Goal: Task Accomplishment & Management: Use online tool/utility

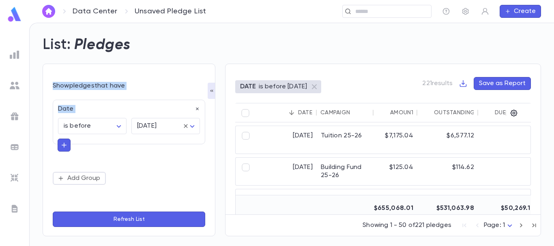
drag, startPoint x: 257, startPoint y: 39, endPoint x: 171, endPoint y: 213, distance: 193.5
click at [171, 213] on div "List: Pledges Show pledges that have Date is before ******** ​ tomorrow *******…" at bounding box center [287, 131] width 508 height 210
click at [257, 31] on div "List: Pledges" at bounding box center [287, 40] width 508 height 28
click at [13, 55] on img at bounding box center [15, 55] width 10 height 10
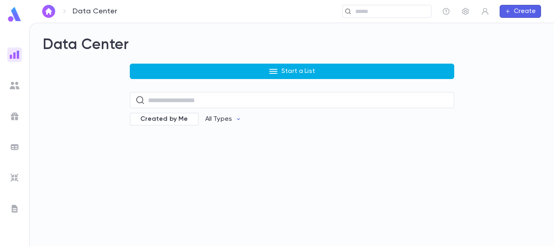
click at [191, 69] on button "Start a List" at bounding box center [292, 71] width 324 height 15
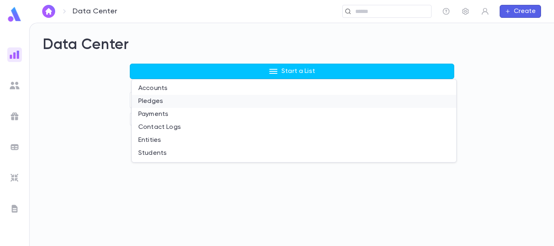
click at [172, 100] on li "Pledges" at bounding box center [294, 101] width 324 height 13
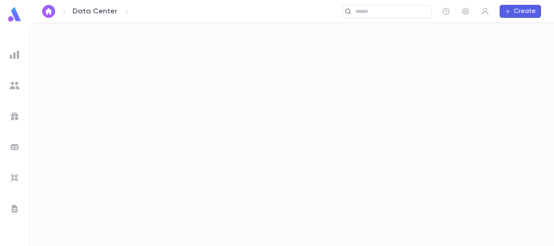
click at [485, 144] on div at bounding box center [292, 134] width 524 height 223
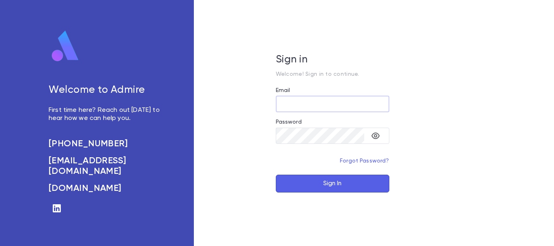
type input "**********"
click at [322, 183] on button "Sign In" at bounding box center [333, 184] width 114 height 18
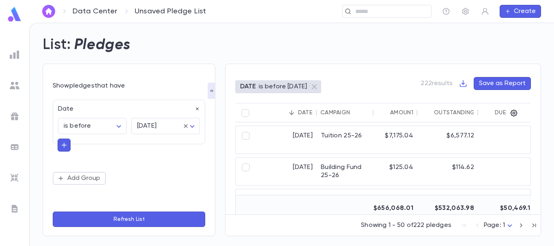
click at [13, 54] on img at bounding box center [15, 55] width 10 height 10
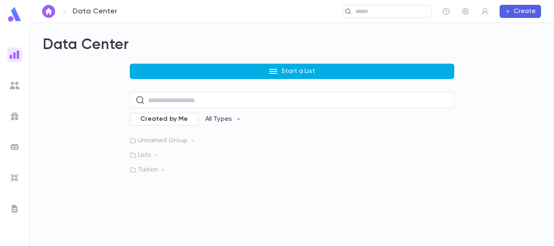
click at [243, 68] on button "Start a List" at bounding box center [292, 71] width 324 height 15
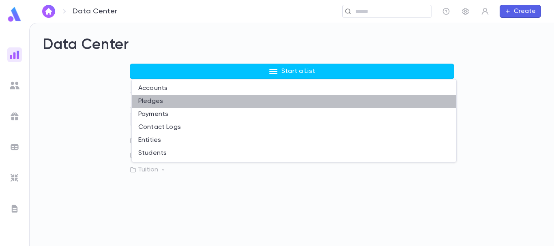
click at [166, 103] on li "Pledges" at bounding box center [294, 101] width 324 height 13
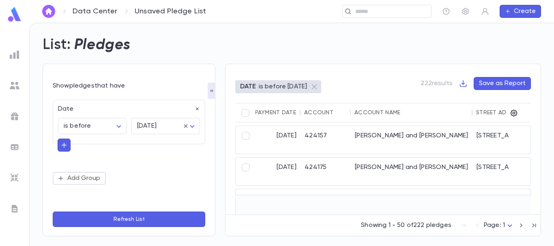
scroll to position [0, 318]
drag, startPoint x: 423, startPoint y: 210, endPoint x: 451, endPoint y: 211, distance: 28.0
click at [451, 211] on div "9/4/2025 Tuition 25-26 $7,175.04 $6,577.12 $0.00 9/4/2025 424157 Weinstein, Yeh…" at bounding box center [383, 168] width 296 height 92
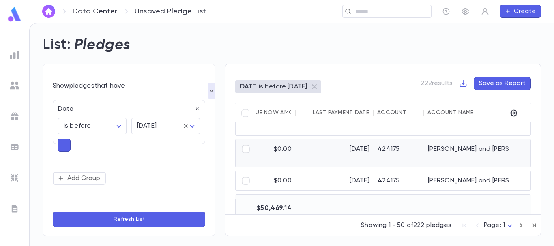
scroll to position [0, 243]
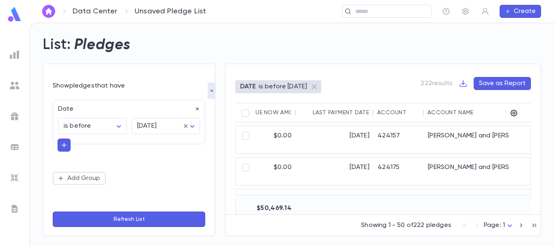
click at [196, 109] on icon "button" at bounding box center [198, 109] width 6 height 6
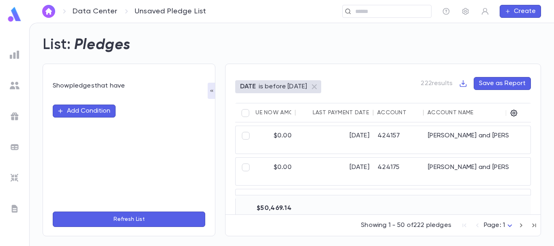
click at [212, 90] on icon "button" at bounding box center [211, 91] width 6 height 6
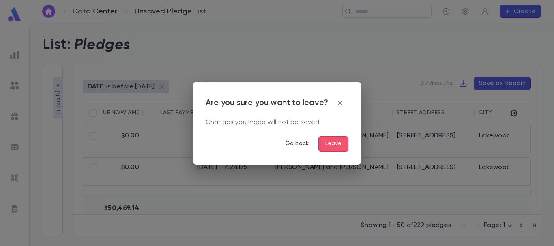
click at [340, 101] on icon "button" at bounding box center [340, 103] width 10 height 10
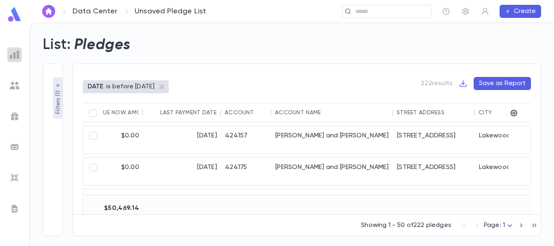
click at [16, 52] on img at bounding box center [15, 55] width 10 height 10
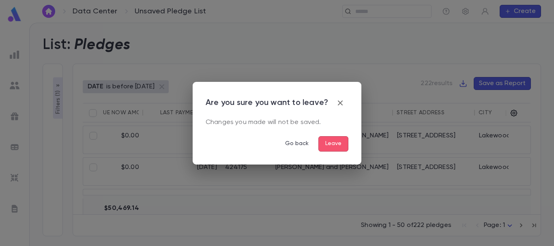
click at [341, 101] on icon "button" at bounding box center [340, 103] width 10 height 10
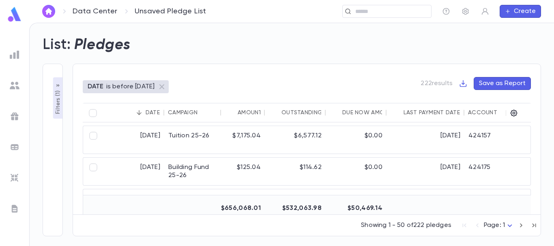
click at [137, 215] on div "Showing 1 - 50 of 222 pledges Page: 1 *" at bounding box center [307, 224] width 468 height 18
click at [56, 86] on icon "button" at bounding box center [58, 85] width 6 height 6
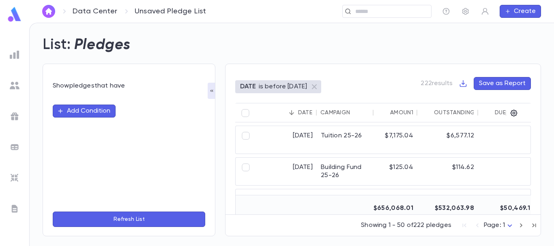
click at [103, 109] on button "Add Condition" at bounding box center [84, 111] width 63 height 13
click at [61, 112] on icon at bounding box center [58, 111] width 6 height 6
click at [67, 110] on input "text" at bounding box center [126, 110] width 128 height 11
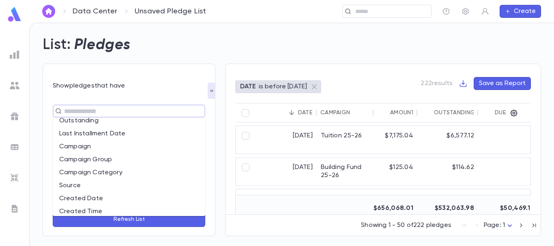
scroll to position [152, 0]
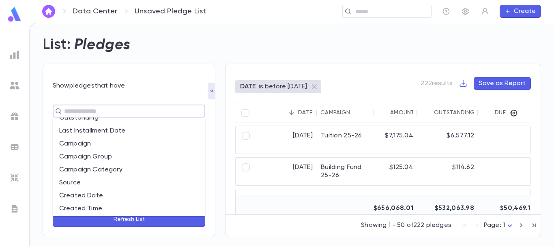
click at [88, 144] on li "Campaign" at bounding box center [129, 143] width 152 height 13
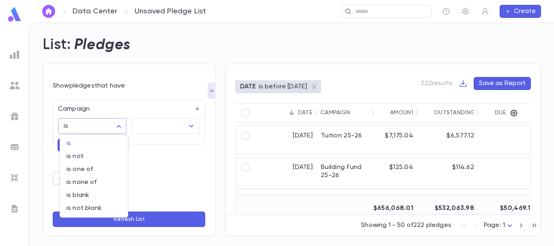
click at [119, 125] on body "Data Center Unsaved Pledge List ​ Create List: Pledges Show pledges that have C…" at bounding box center [277, 134] width 554 height 223
click at [81, 141] on span "is" at bounding box center [94, 143] width 55 height 8
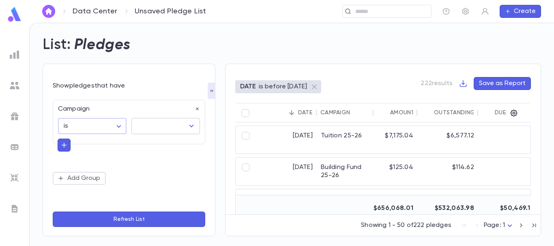
click at [141, 126] on input "text" at bounding box center [159, 125] width 49 height 15
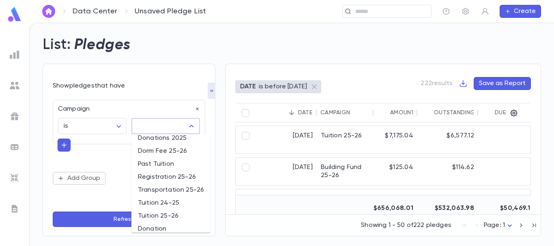
scroll to position [25, 0]
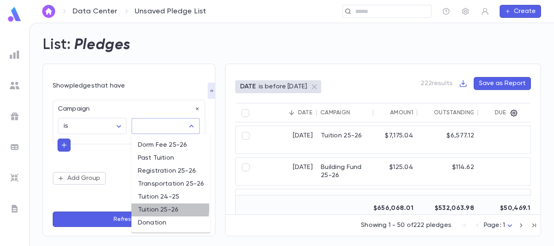
click at [156, 208] on li "Tuition 25-26" at bounding box center [170, 210] width 79 height 13
type input "**********"
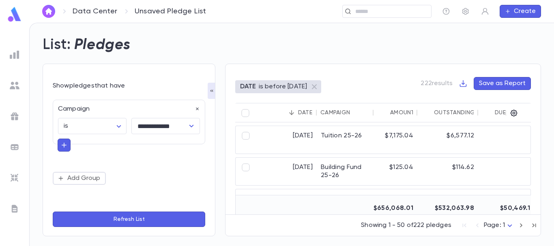
click at [159, 218] on button "Refresh List" at bounding box center [129, 219] width 152 height 15
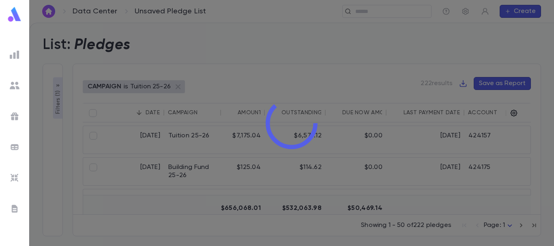
type input "**********"
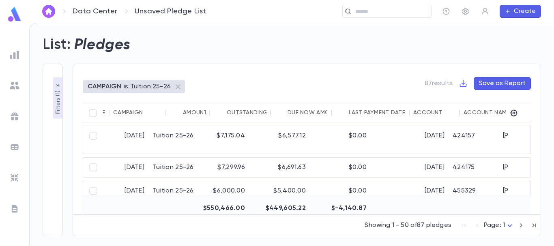
scroll to position [0, 0]
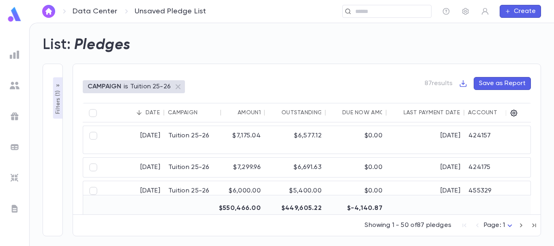
click at [264, 230] on div "Showing 1 - 50 of 87 pledges Page: 1 *" at bounding box center [307, 224] width 468 height 18
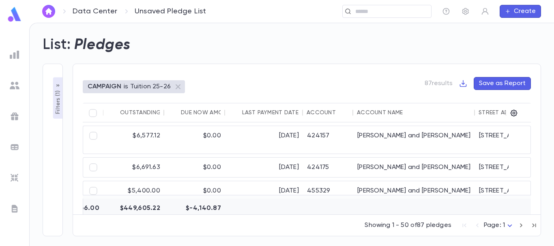
scroll to position [0, 161]
click at [378, 111] on div "Account Name" at bounding box center [381, 112] width 46 height 6
drag, startPoint x: 373, startPoint y: 210, endPoint x: 441, endPoint y: 199, distance: 68.3
click at [441, 199] on div at bounding box center [415, 208] width 122 height 19
drag, startPoint x: 282, startPoint y: 209, endPoint x: 293, endPoint y: 207, distance: 11.6
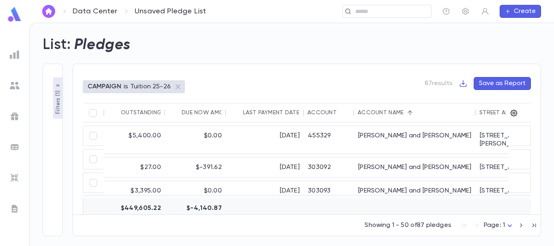
click at [293, 207] on div at bounding box center [265, 208] width 78 height 19
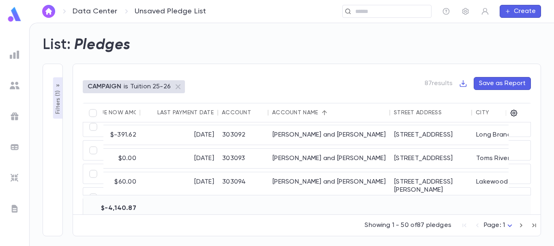
scroll to position [32, 247]
click at [498, 84] on button "Save as Report" at bounding box center [502, 83] width 57 height 13
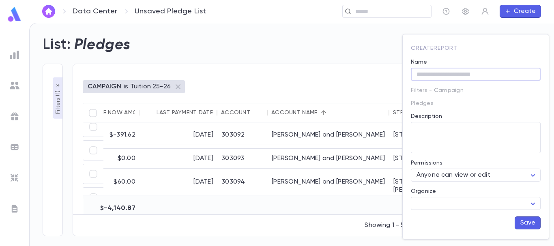
click at [431, 75] on input "Name" at bounding box center [476, 74] width 130 height 13
type input "**********"
click at [528, 221] on button "Save" at bounding box center [528, 223] width 26 height 13
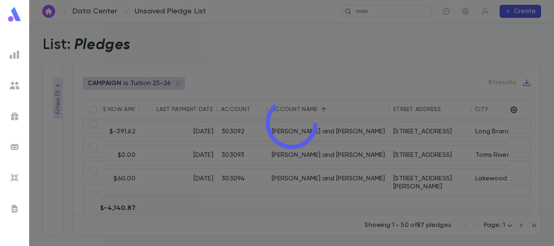
type input "**********"
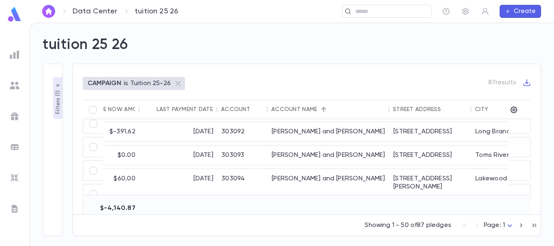
click at [100, 13] on link "Data Center" at bounding box center [95, 11] width 45 height 9
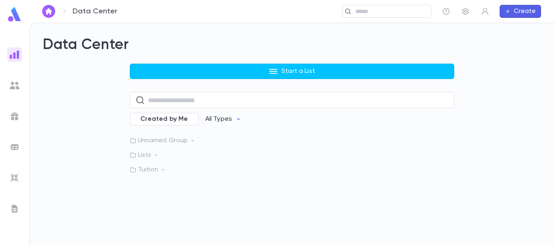
click at [165, 141] on p "Unnamed Group" at bounding box center [292, 141] width 324 height 8
click at [164, 139] on p "Unnamed Group" at bounding box center [292, 141] width 324 height 8
click at [178, 140] on p "Unnamed Group" at bounding box center [292, 141] width 324 height 8
click at [167, 139] on p "Unnamed Group" at bounding box center [292, 141] width 324 height 8
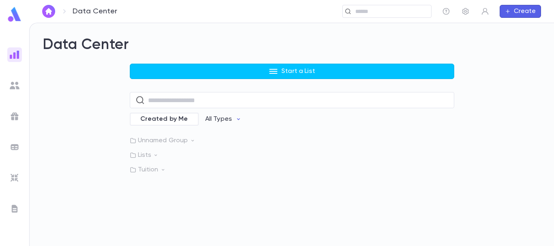
click at [167, 139] on p "Unnamed Group" at bounding box center [292, 141] width 324 height 8
click at [209, 175] on div "tuition 25 26" at bounding box center [213, 176] width 157 height 8
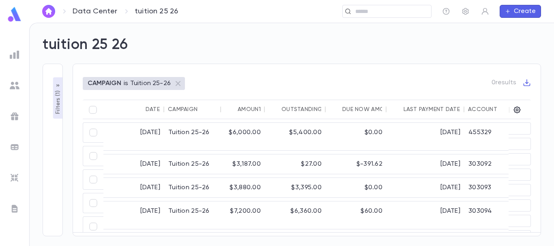
type input "**********"
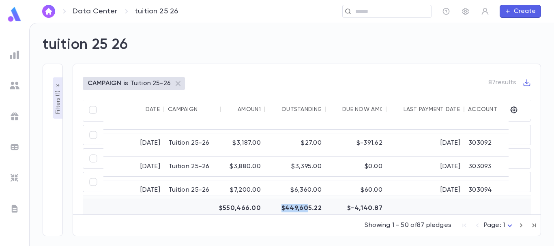
scroll to position [32, 0]
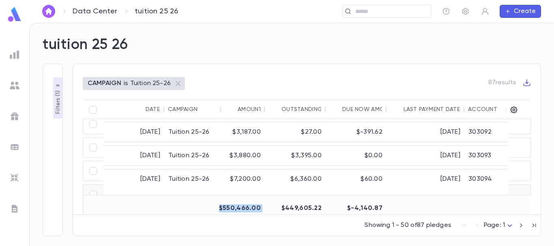
drag, startPoint x: 269, startPoint y: 210, endPoint x: 408, endPoint y: 189, distance: 140.7
click at [408, 189] on div "9/2/2025 Tuition 25-26 $6,000.00 $5,400.00 $0.00 9/2/2025 455329 Allison, Moish…" at bounding box center [307, 166] width 448 height 95
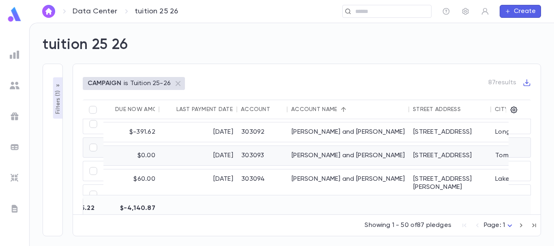
scroll to position [0, 227]
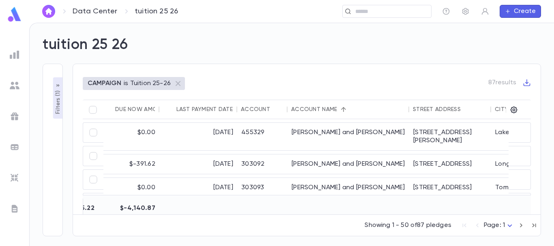
drag, startPoint x: 357, startPoint y: 0, endPoint x: 268, endPoint y: 67, distance: 111.5
click at [268, 67] on div "CAMPAIGN is Tuition 25-26 87 results Date Campaign Amount Outstanding Due Now A…" at bounding box center [307, 150] width 468 height 173
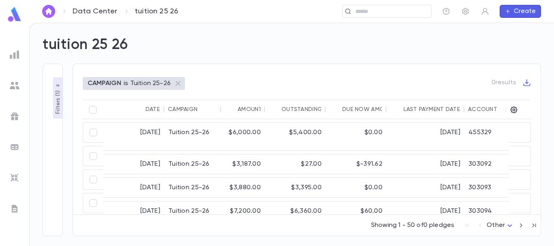
type input "**********"
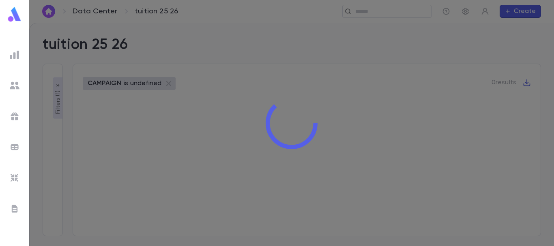
type input "**********"
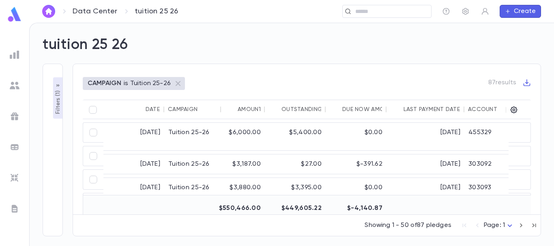
drag, startPoint x: 0, startPoint y: 0, endPoint x: 339, endPoint y: 39, distance: 341.3
click at [339, 39] on div "tuition 25 26" at bounding box center [287, 40] width 508 height 28
click at [2, 6] on div at bounding box center [14, 123] width 29 height 246
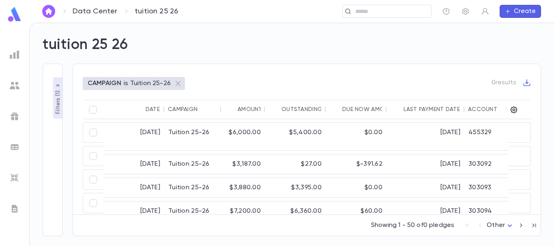
type input "**********"
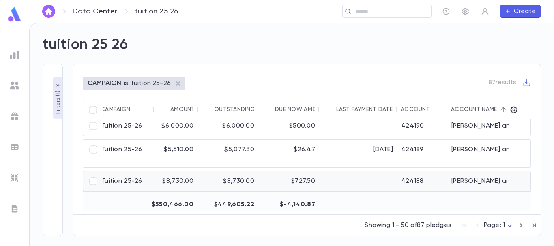
scroll to position [1139, 67]
drag, startPoint x: 382, startPoint y: 175, endPoint x: 330, endPoint y: 178, distance: 51.6
click at [330, 178] on div at bounding box center [358, 186] width 78 height 28
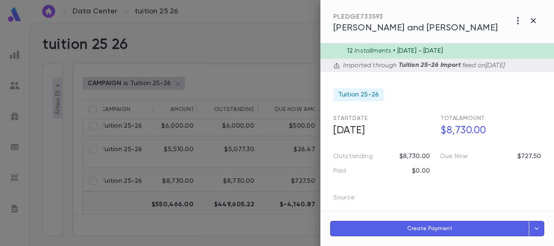
scroll to position [0, 0]
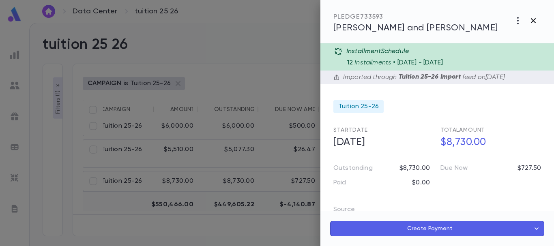
click at [532, 19] on icon "button" at bounding box center [533, 20] width 5 height 5
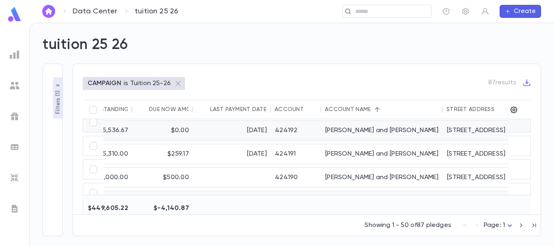
scroll to position [1096, 193]
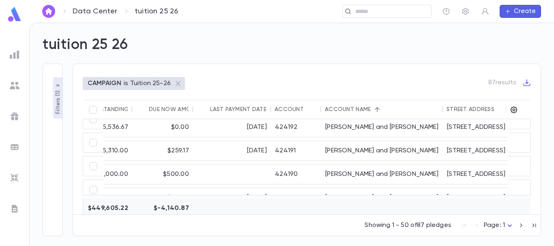
drag, startPoint x: 320, startPoint y: 210, endPoint x: 369, endPoint y: 209, distance: 49.1
click at [369, 209] on div "$550,466.00 $449,605.22 $-4,140.87" at bounding box center [308, 208] width 797 height 19
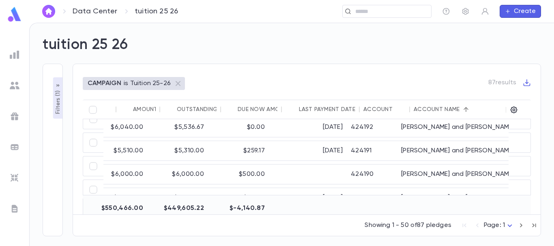
scroll to position [1096, 121]
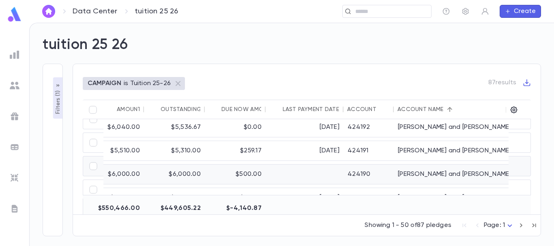
click at [313, 165] on div at bounding box center [305, 174] width 78 height 19
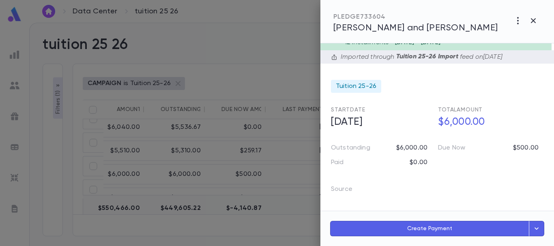
scroll to position [0, 2]
